Goal: Task Accomplishment & Management: Use online tool/utility

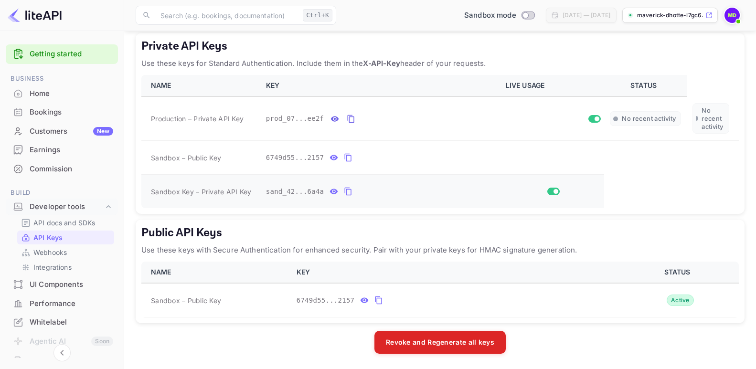
click at [344, 192] on icon "private api keys table" at bounding box center [348, 191] width 9 height 11
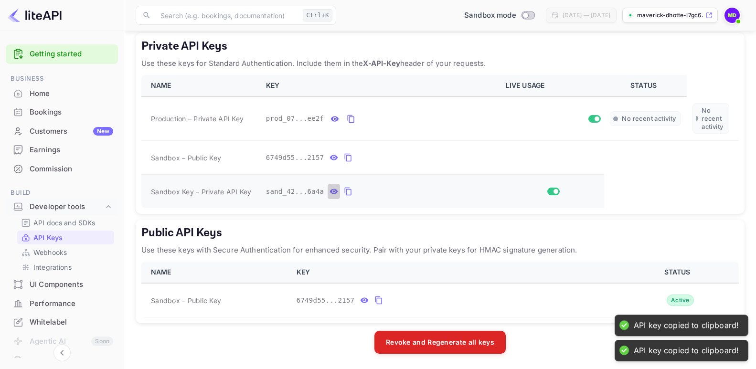
click at [329, 193] on icon "private api keys table" at bounding box center [333, 191] width 9 height 11
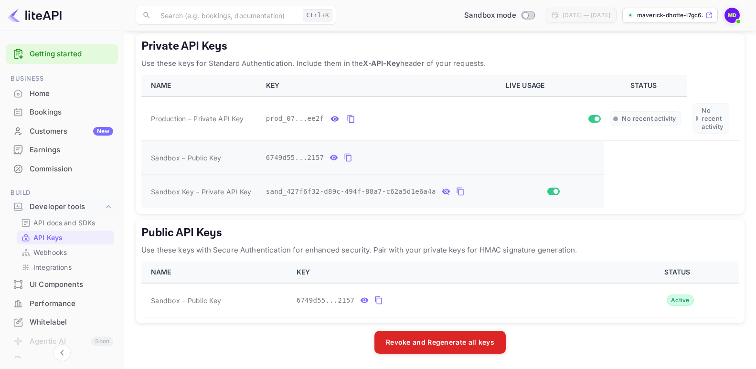
click at [330, 156] on icon "private api keys table" at bounding box center [334, 157] width 8 height 5
click at [328, 156] on span "6749d55e-3470-4e27-bee2-4fb153862157" at bounding box center [340, 158] width 149 height 10
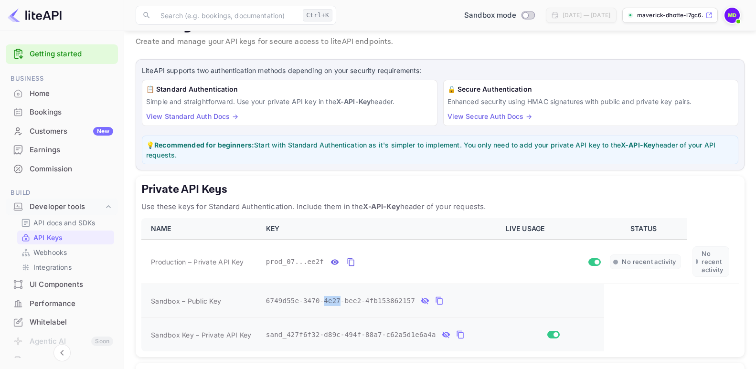
scroll to position [170, 0]
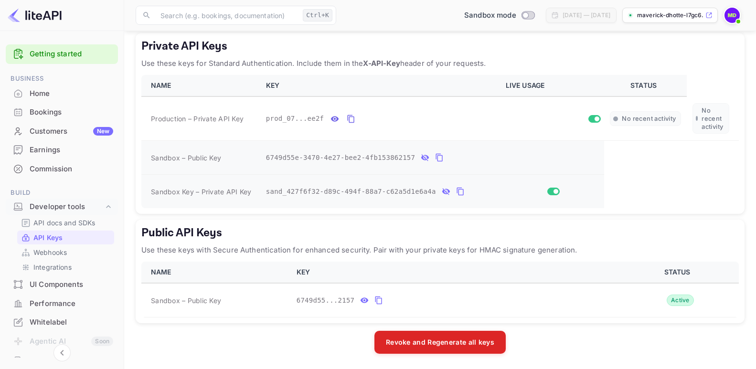
click at [288, 206] on td "sand_427f6f32-d89c-494f-88a7-c62a5d1e6a4a" at bounding box center [380, 192] width 240 height 34
click at [456, 191] on icon "private api keys table" at bounding box center [459, 192] width 7 height 8
click at [348, 119] on icon "private api keys table" at bounding box center [351, 119] width 7 height 8
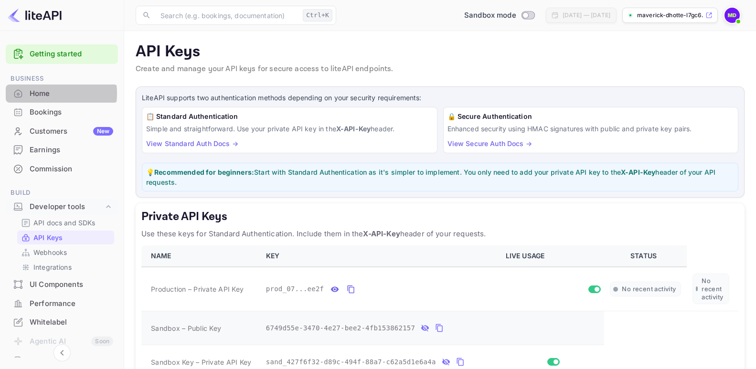
click at [39, 93] on div "Home" at bounding box center [72, 93] width 84 height 11
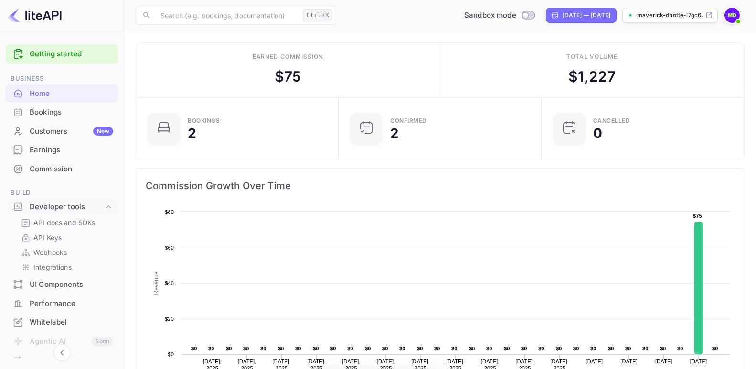
scroll to position [147, 189]
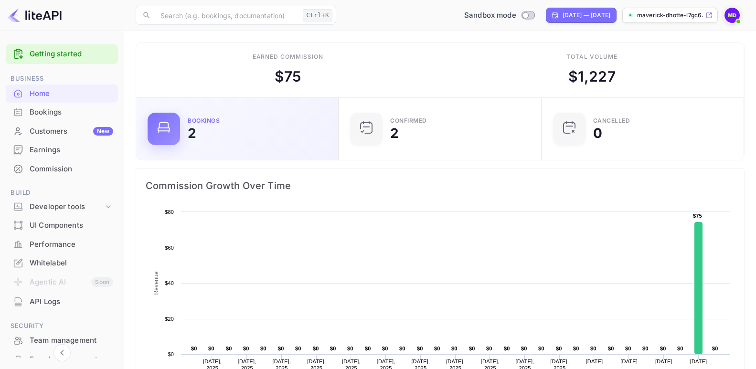
scroll to position [147, 189]
click at [168, 127] on icon at bounding box center [163, 127] width 15 height 15
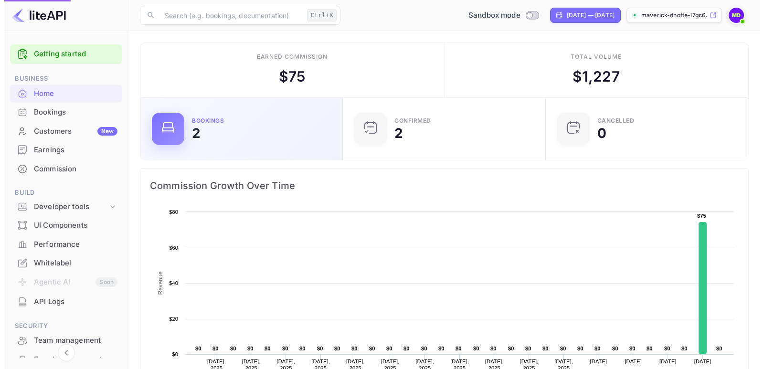
scroll to position [0, 0]
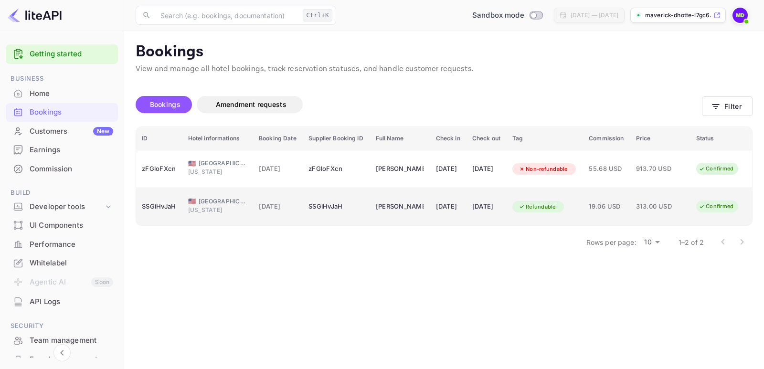
click at [205, 201] on span "United States of America" at bounding box center [223, 201] width 48 height 9
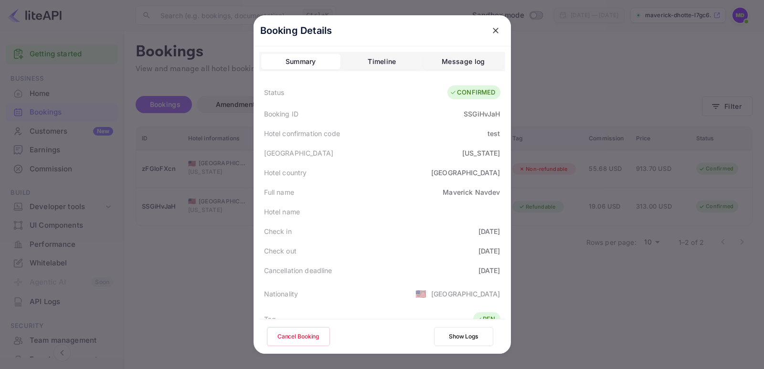
click at [390, 61] on div "Timeline" at bounding box center [382, 61] width 28 height 11
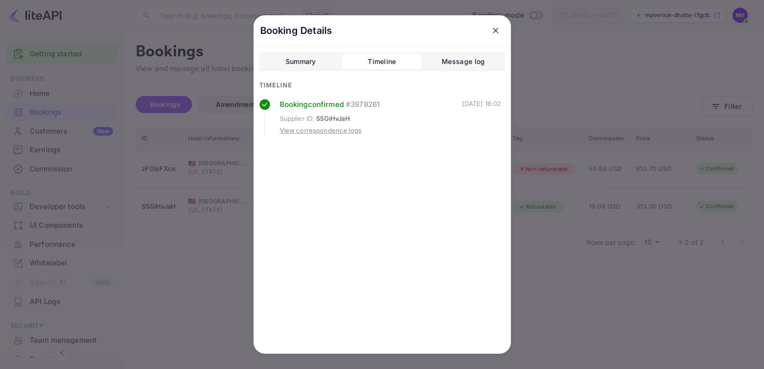
click at [455, 65] on div "Message log" at bounding box center [463, 61] width 43 height 11
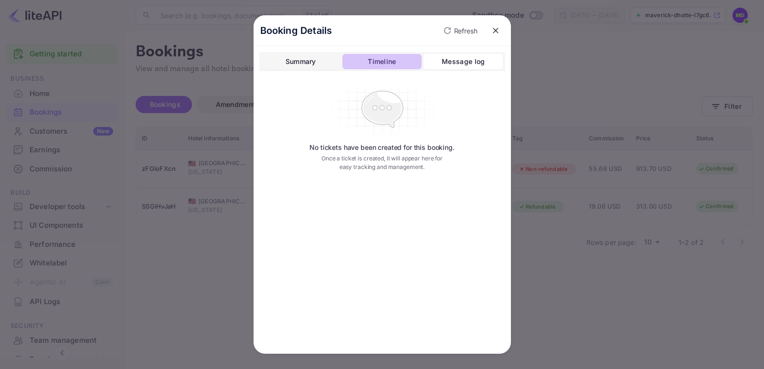
click at [370, 63] on div "Timeline" at bounding box center [382, 61] width 28 height 11
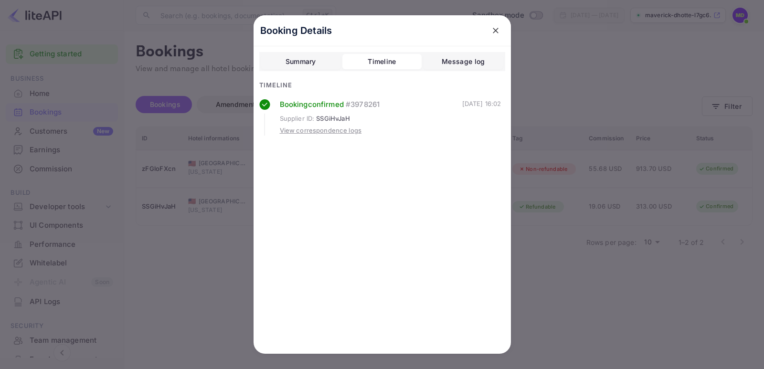
click at [493, 31] on icon "close" at bounding box center [496, 31] width 10 height 10
